Goal: Navigation & Orientation: Understand site structure

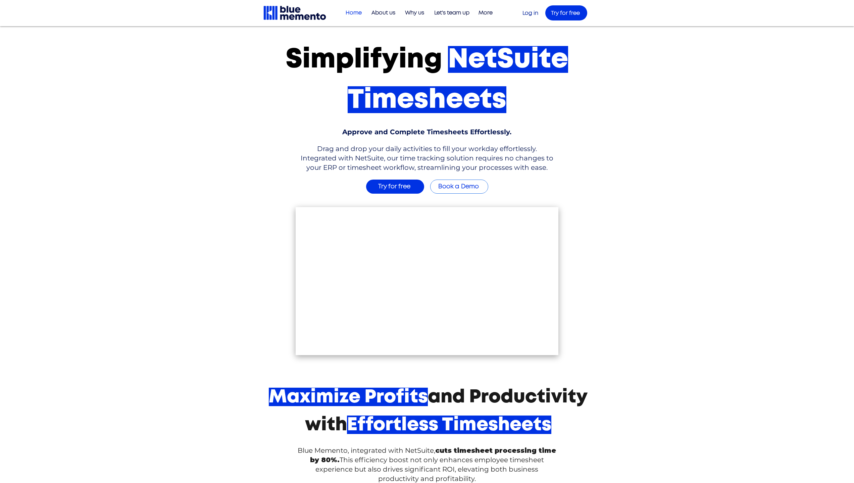
click at [148, 211] on div at bounding box center [427, 196] width 854 height 340
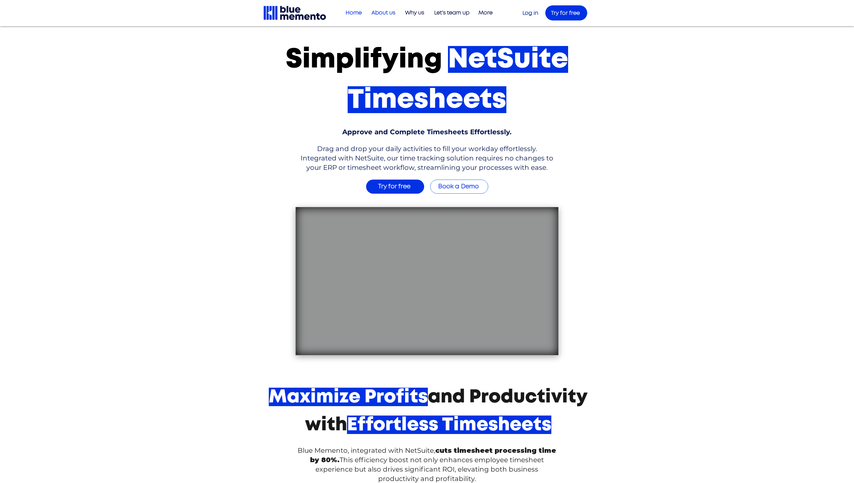
click at [382, 15] on p "About us" at bounding box center [383, 12] width 31 height 11
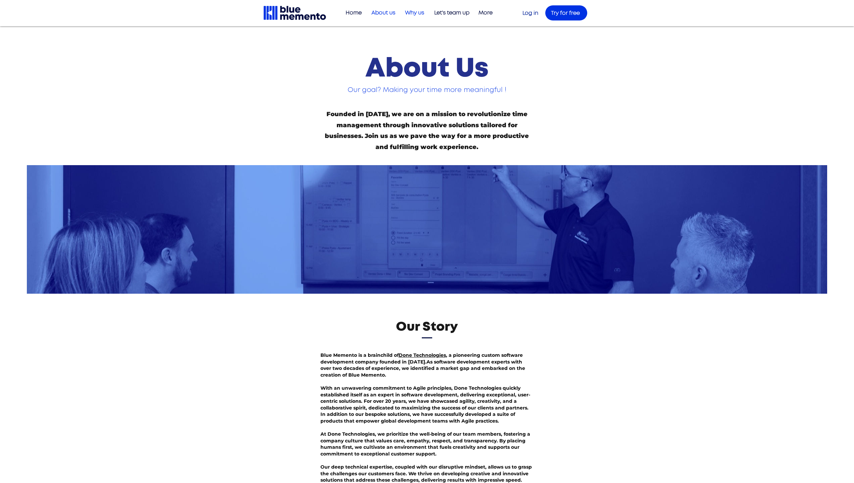
click at [414, 12] on p "Why us" at bounding box center [415, 12] width 26 height 11
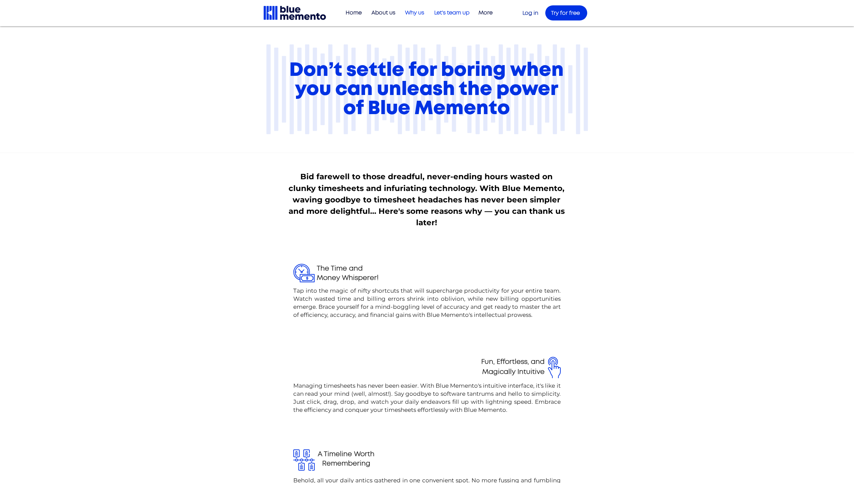
click at [445, 14] on p "Let's team up" at bounding box center [452, 12] width 42 height 11
